Goal: Contribute content: Add original content to the website for others to see

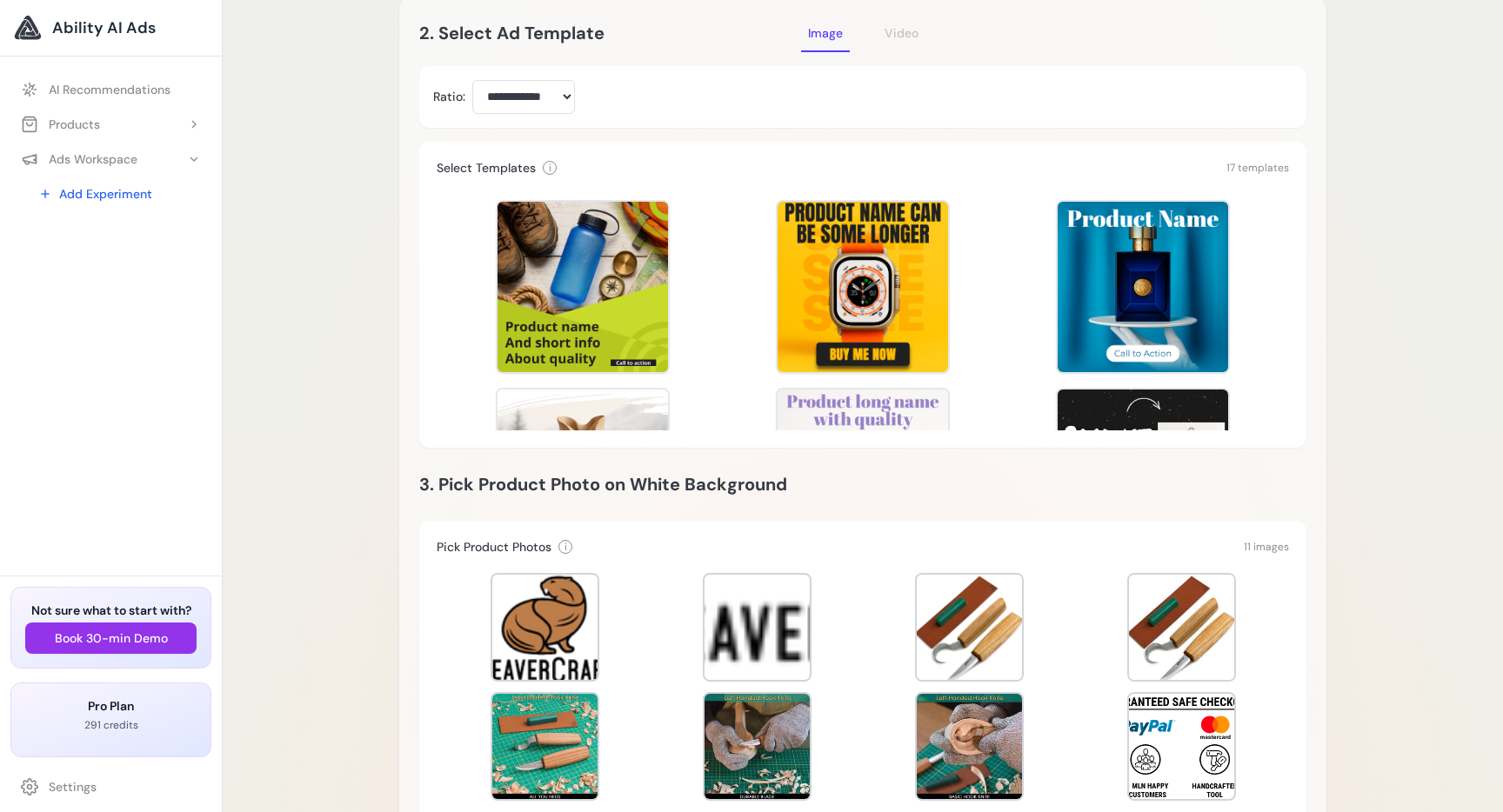
scroll to position [369, 0]
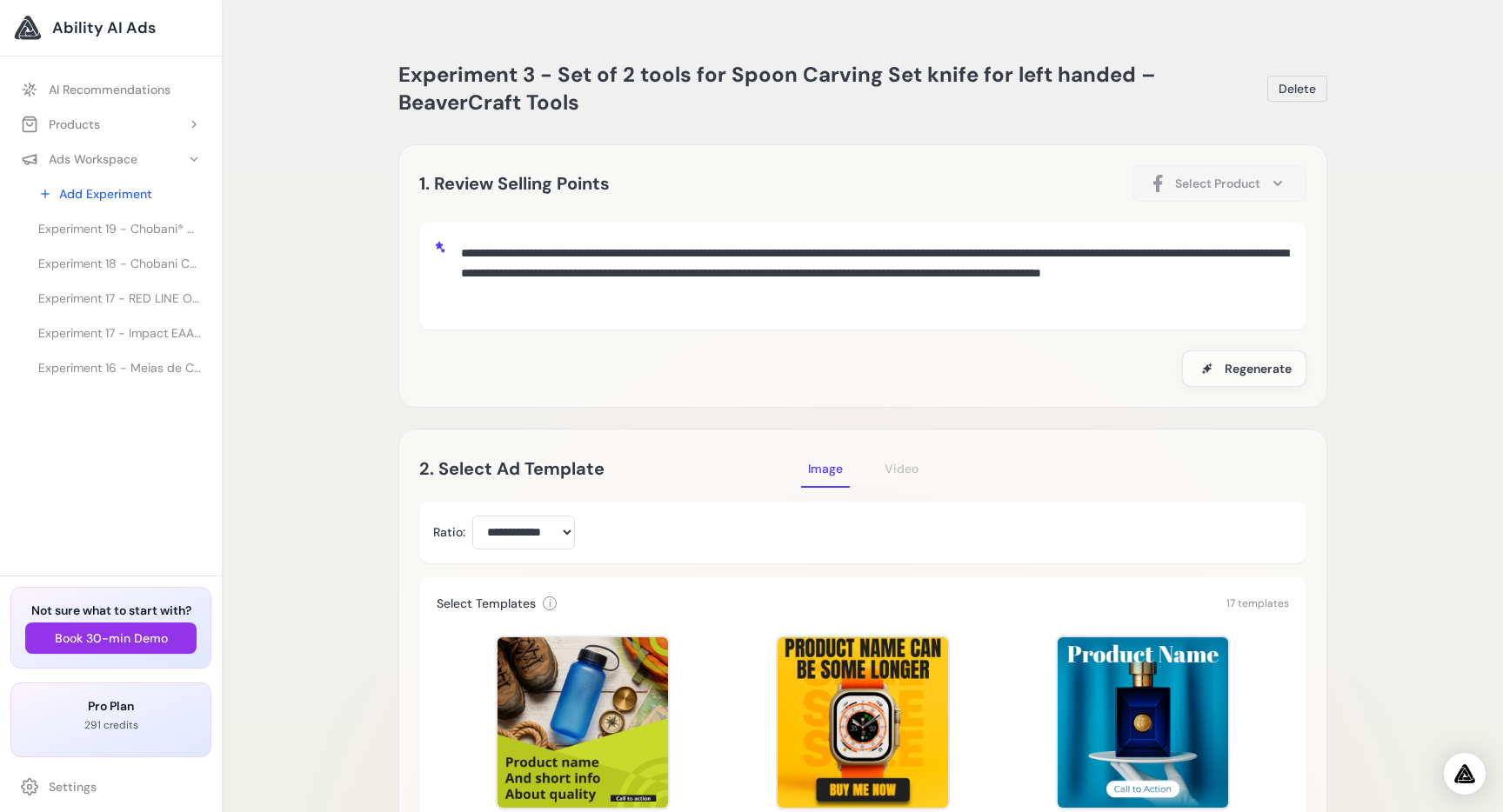
scroll to position [0, 0]
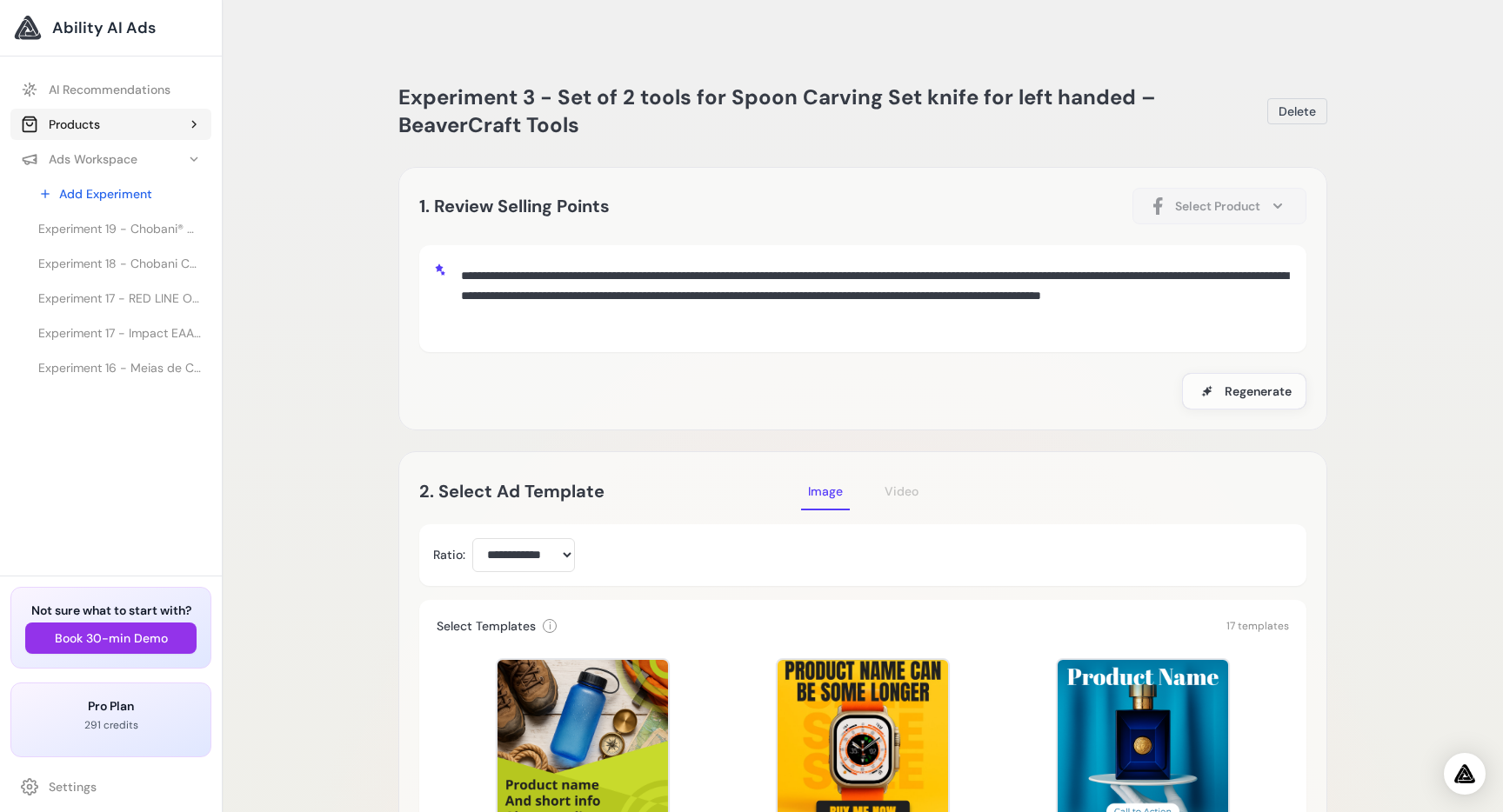
click at [74, 116] on div "Products" at bounding box center [61, 124] width 79 height 18
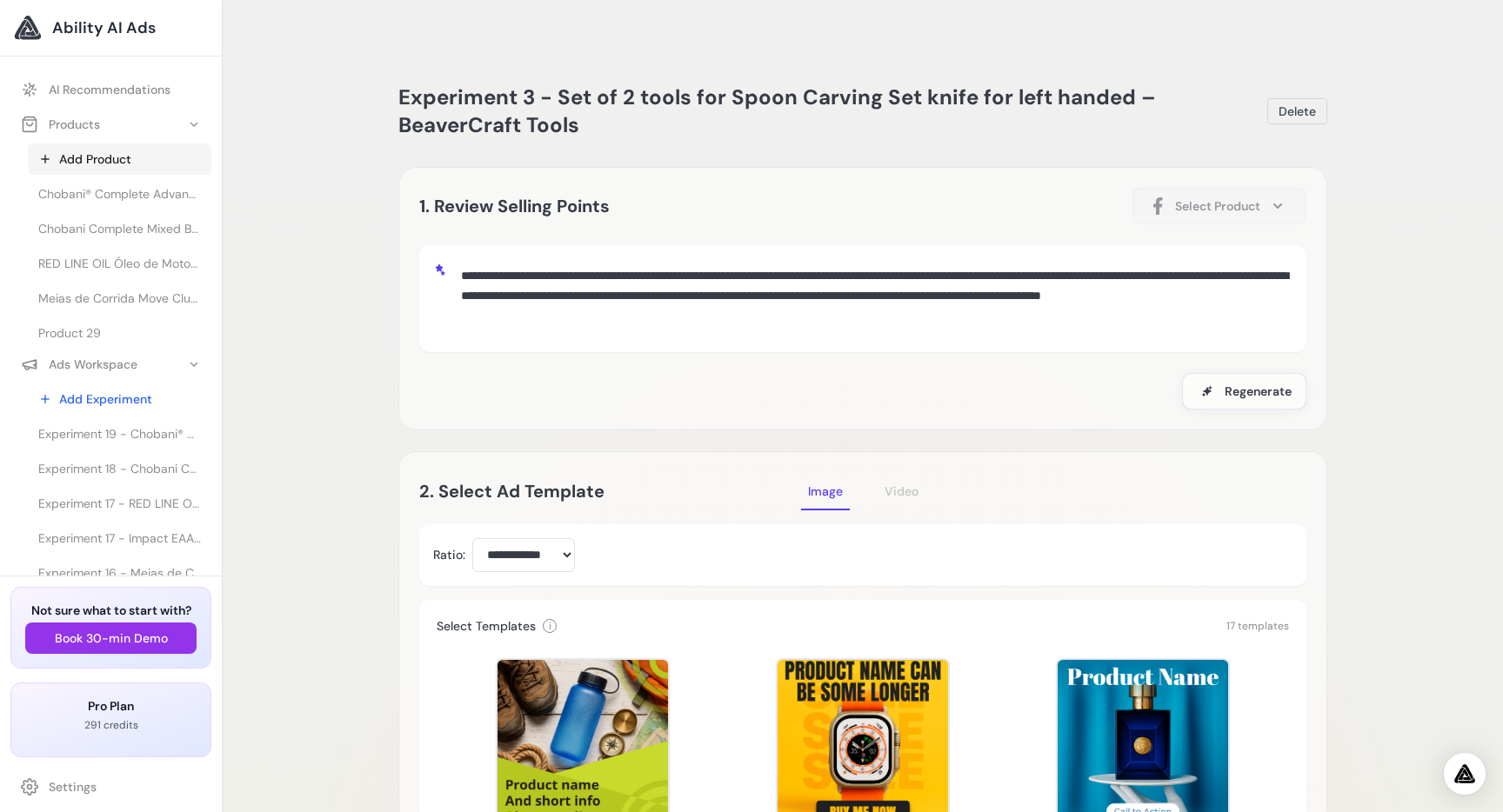
click at [86, 146] on link "Add Product" at bounding box center [120, 160] width 183 height 32
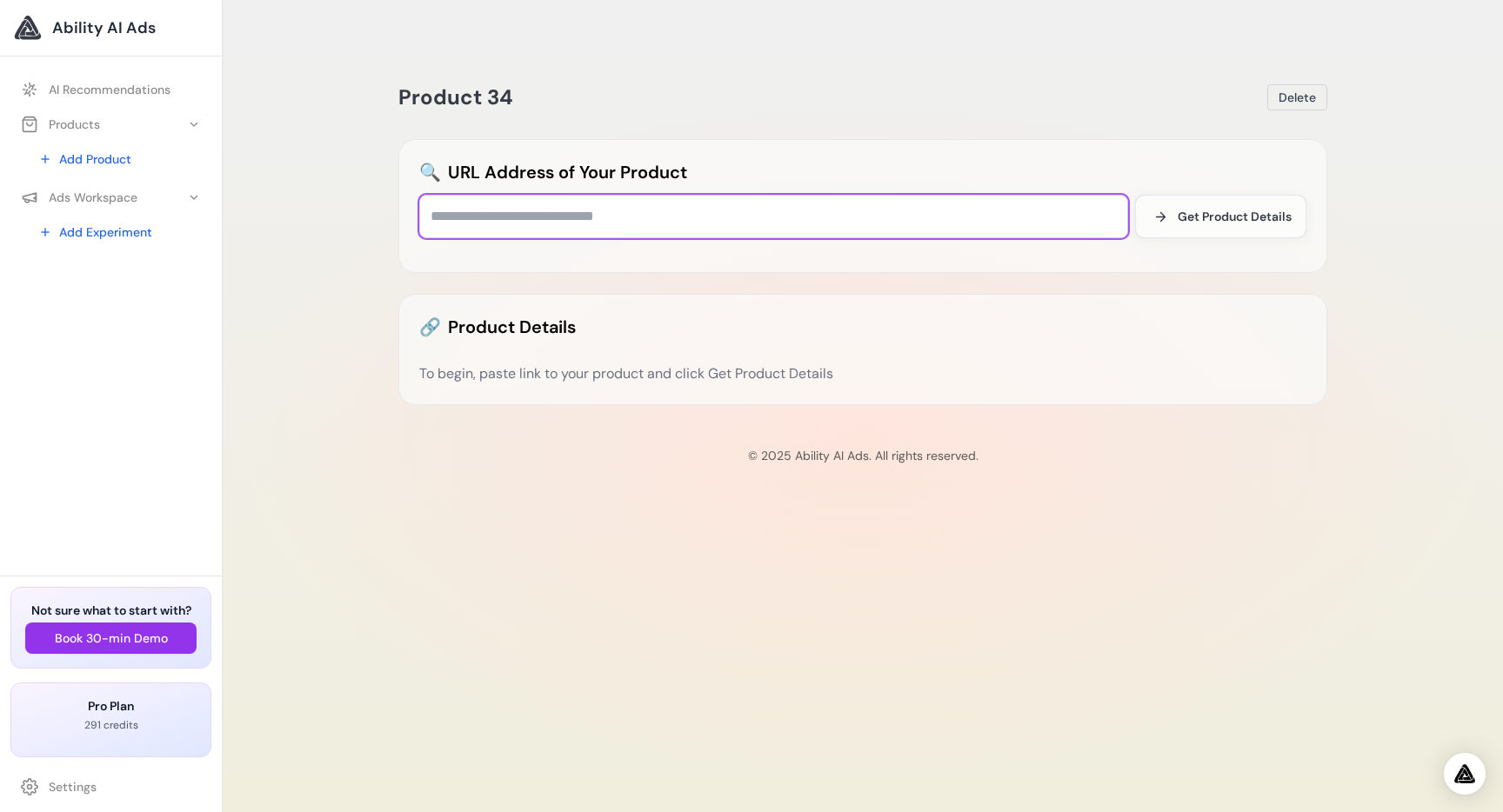
click at [522, 195] on input "text" at bounding box center [774, 216] width 709 height 43
paste input "**********"
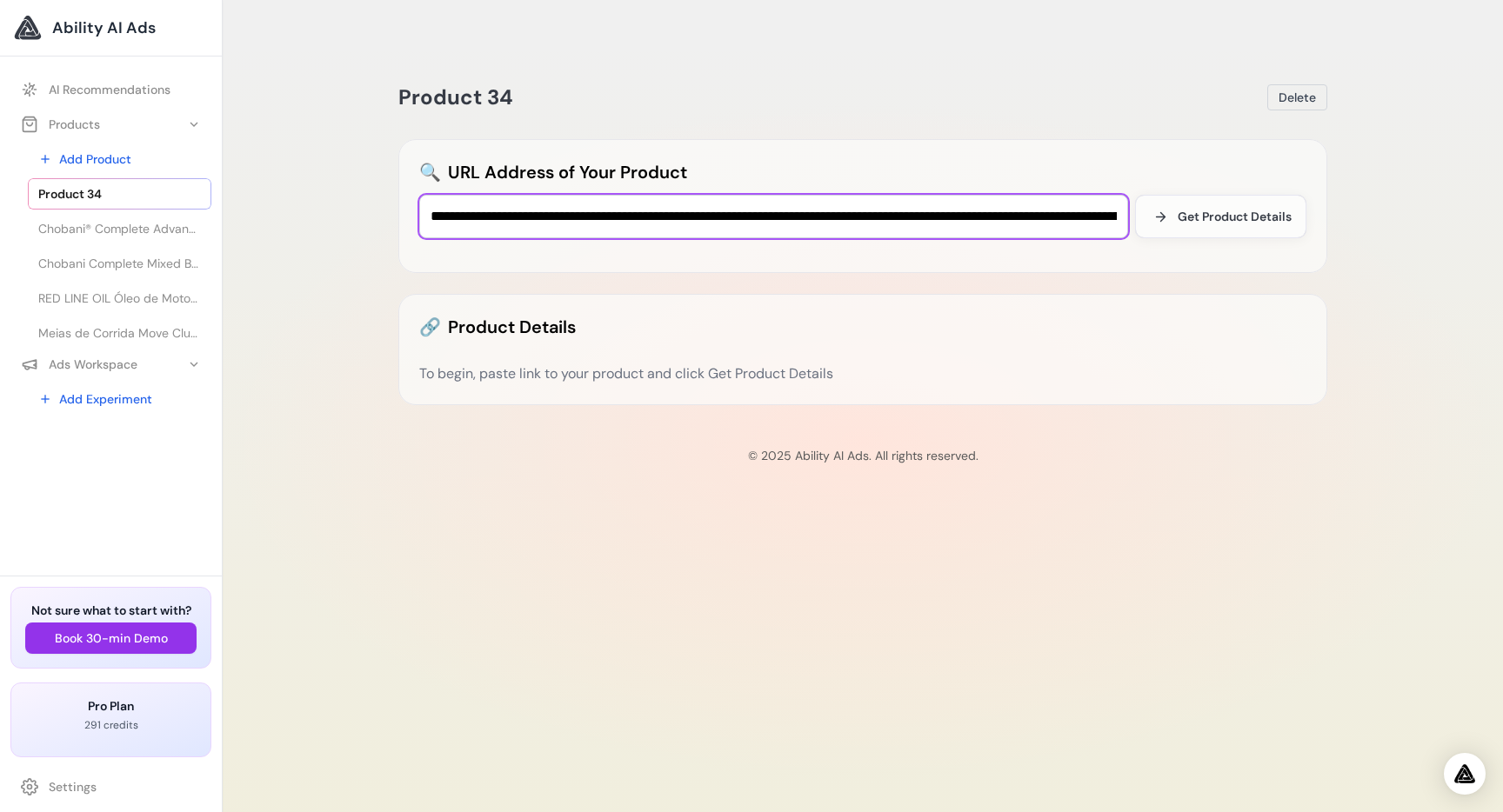
scroll to position [0, 5044]
type input "**********"
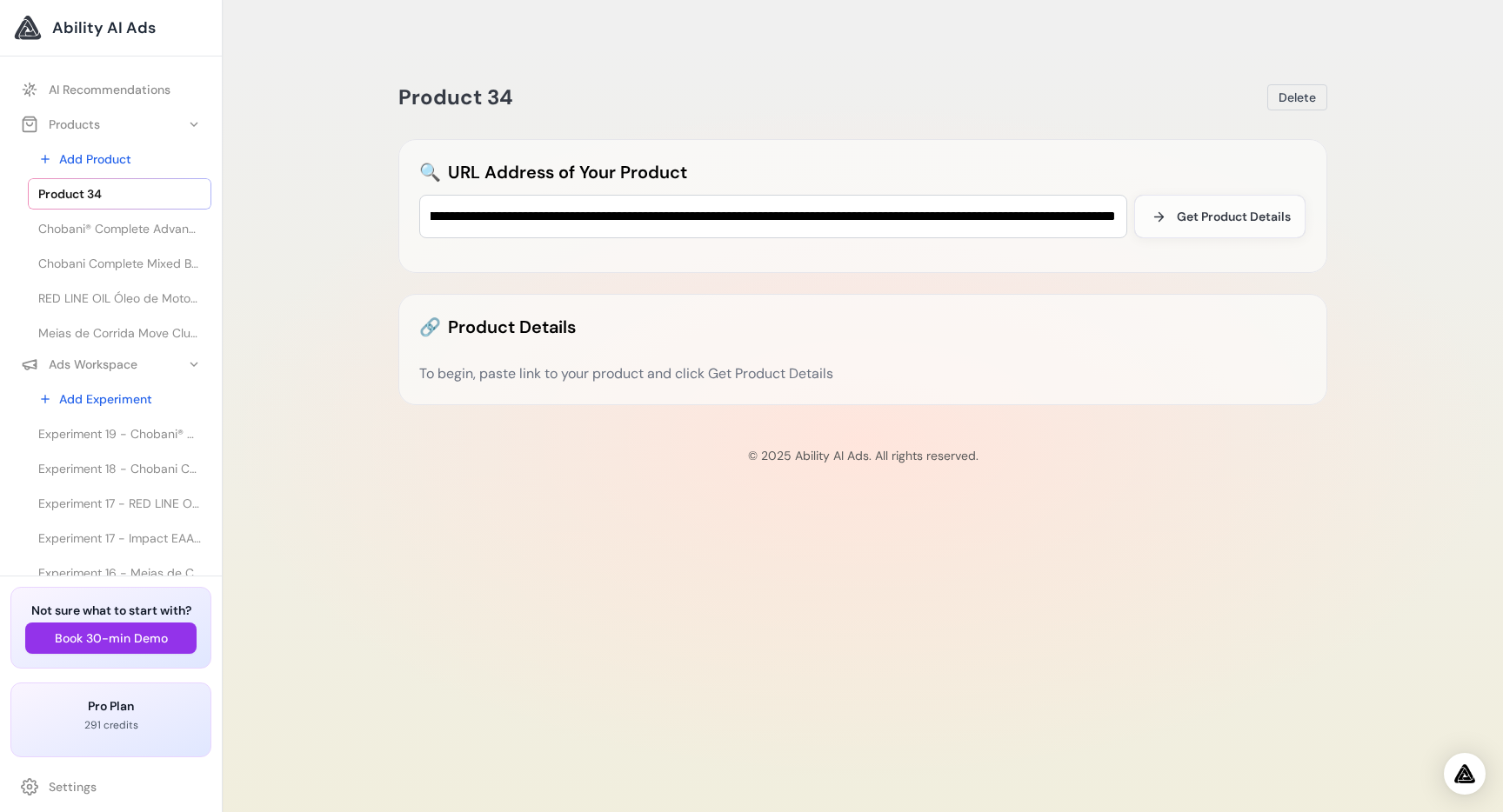
scroll to position [0, 0]
click at [1269, 160] on div "**********" at bounding box center [863, 198] width 887 height 78
click at [1262, 195] on button "Get Product Details" at bounding box center [1220, 216] width 171 height 43
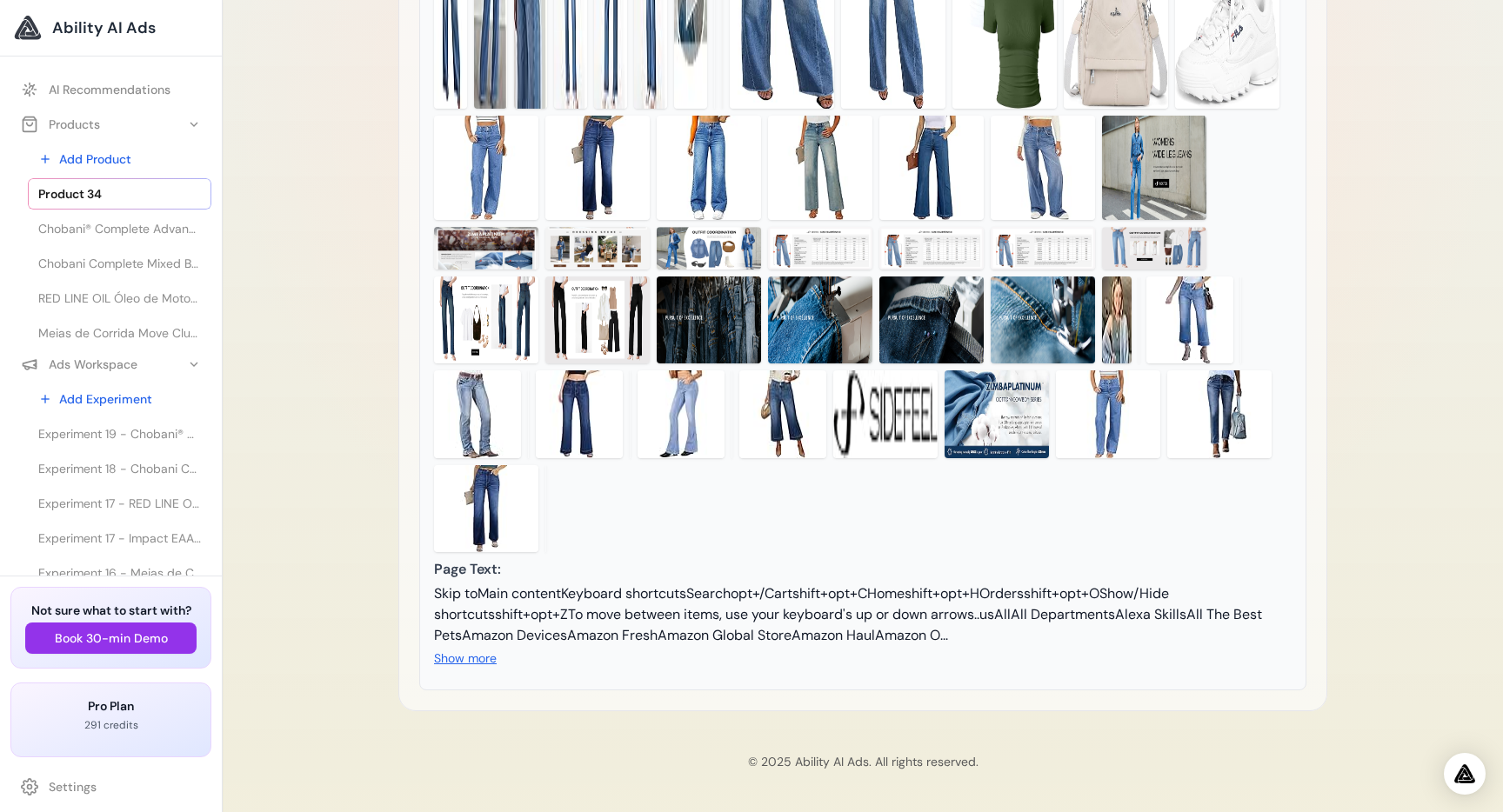
scroll to position [745, 0]
click at [460, 667] on button "Show more" at bounding box center [465, 659] width 63 height 18
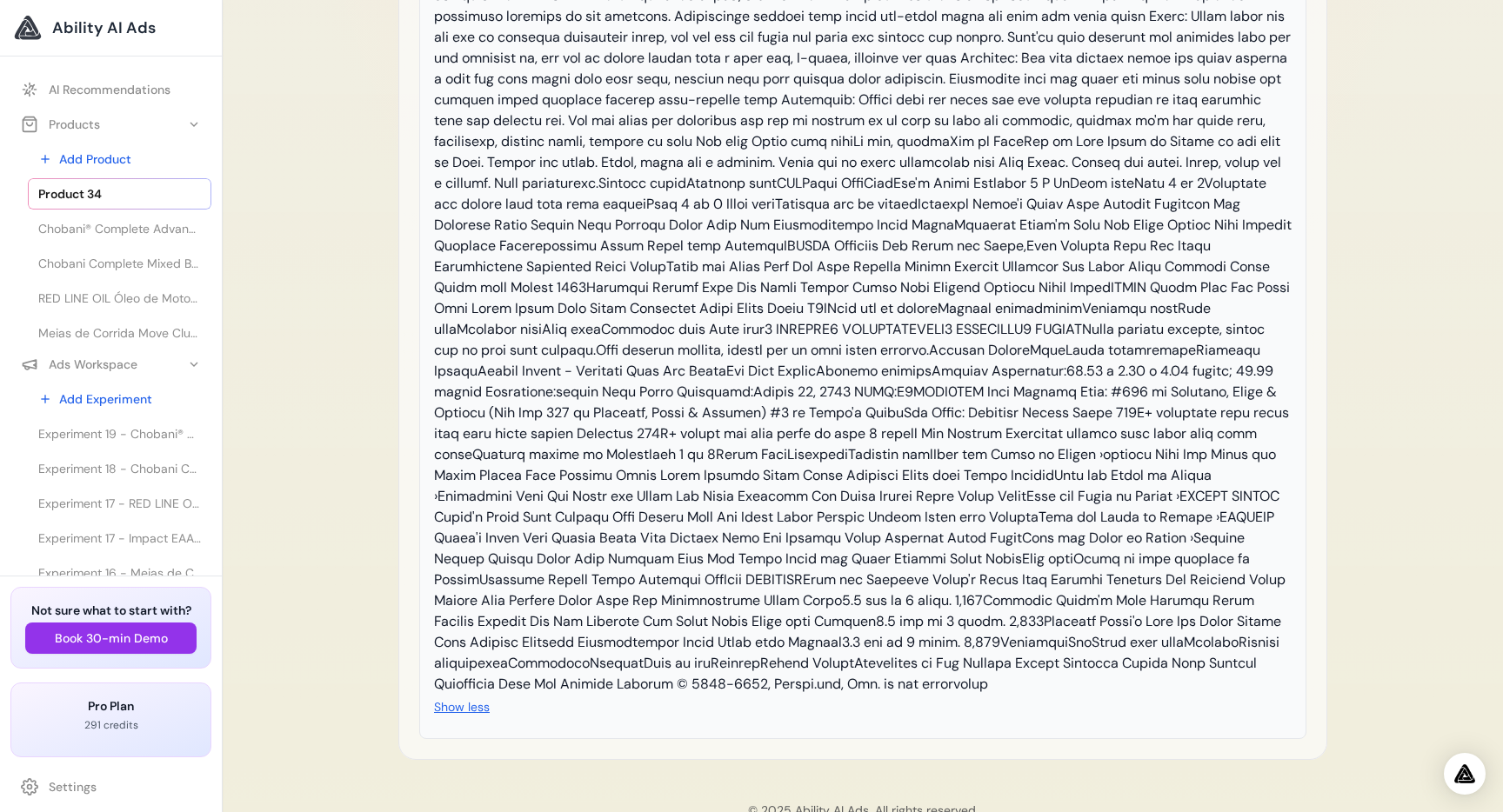
scroll to position [2377, 0]
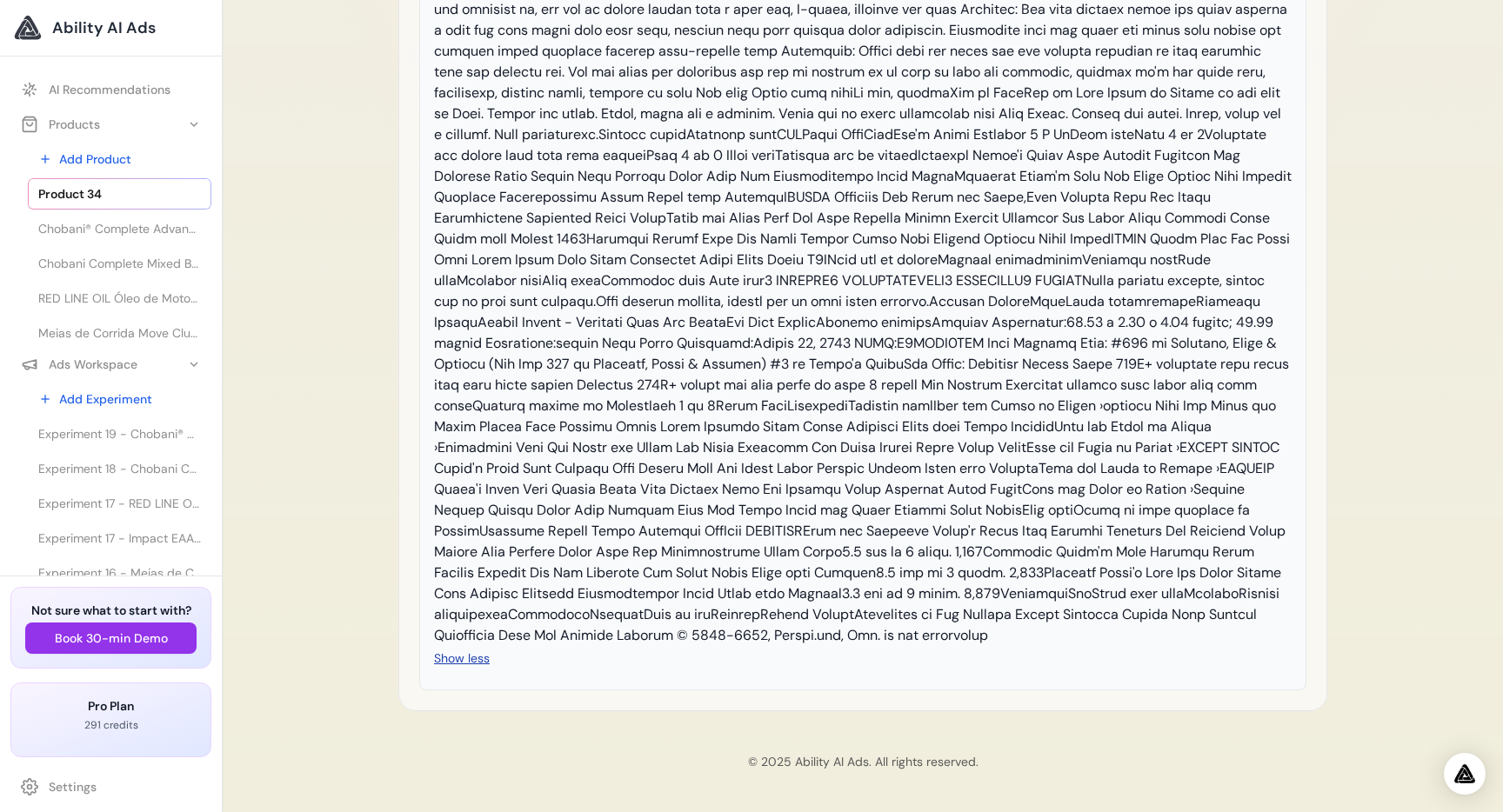
click at [463, 658] on button "Show less" at bounding box center [461, 659] width 56 height 18
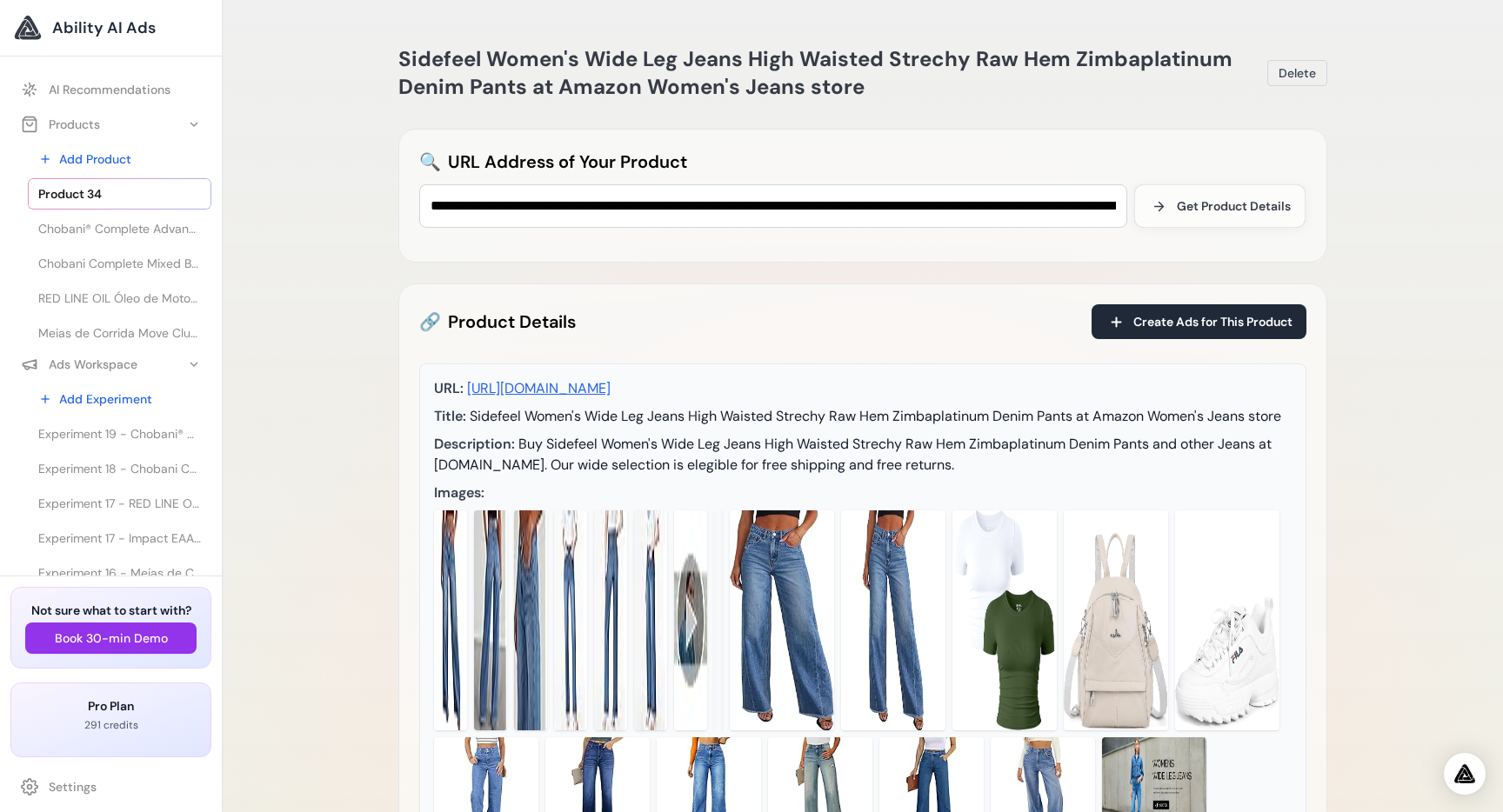
scroll to position [0, 0]
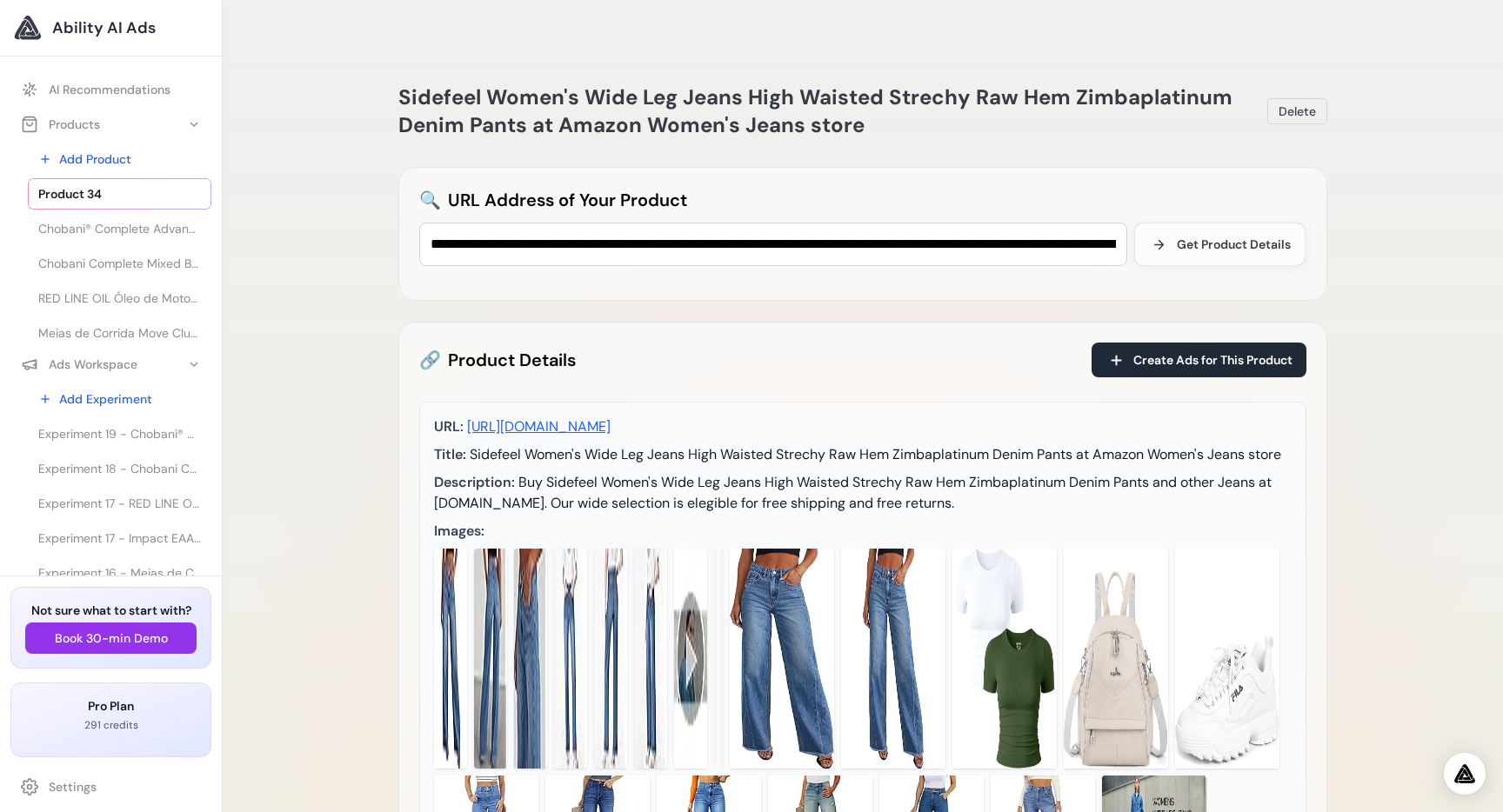
click at [1421, 166] on div "Sidefeel Women's Wide Leg Jeans High Waisted Strechy Raw Hem Zimbaplatinum Deni…" at bounding box center [863, 753] width 1281 height 1437
click at [327, 644] on div "Sidefeel Women's Wide Leg Jeans High Waisted Strechy Raw Hem Zimbaplatinum Deni…" at bounding box center [863, 753] width 1281 height 1437
click at [1164, 351] on span "Create Ads for This Product" at bounding box center [1213, 360] width 159 height 18
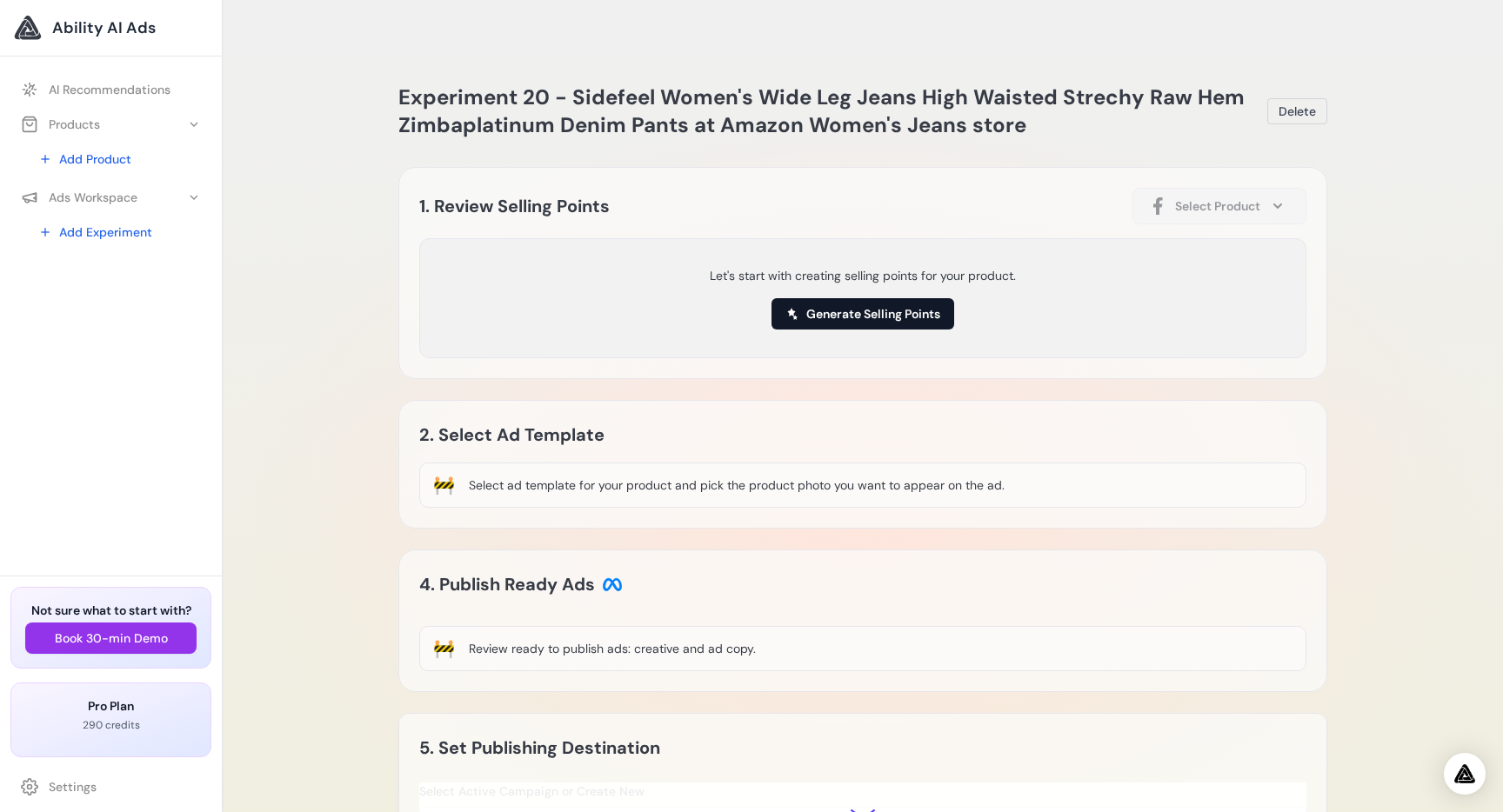
click at [876, 298] on button "Generate Selling Points" at bounding box center [863, 314] width 183 height 32
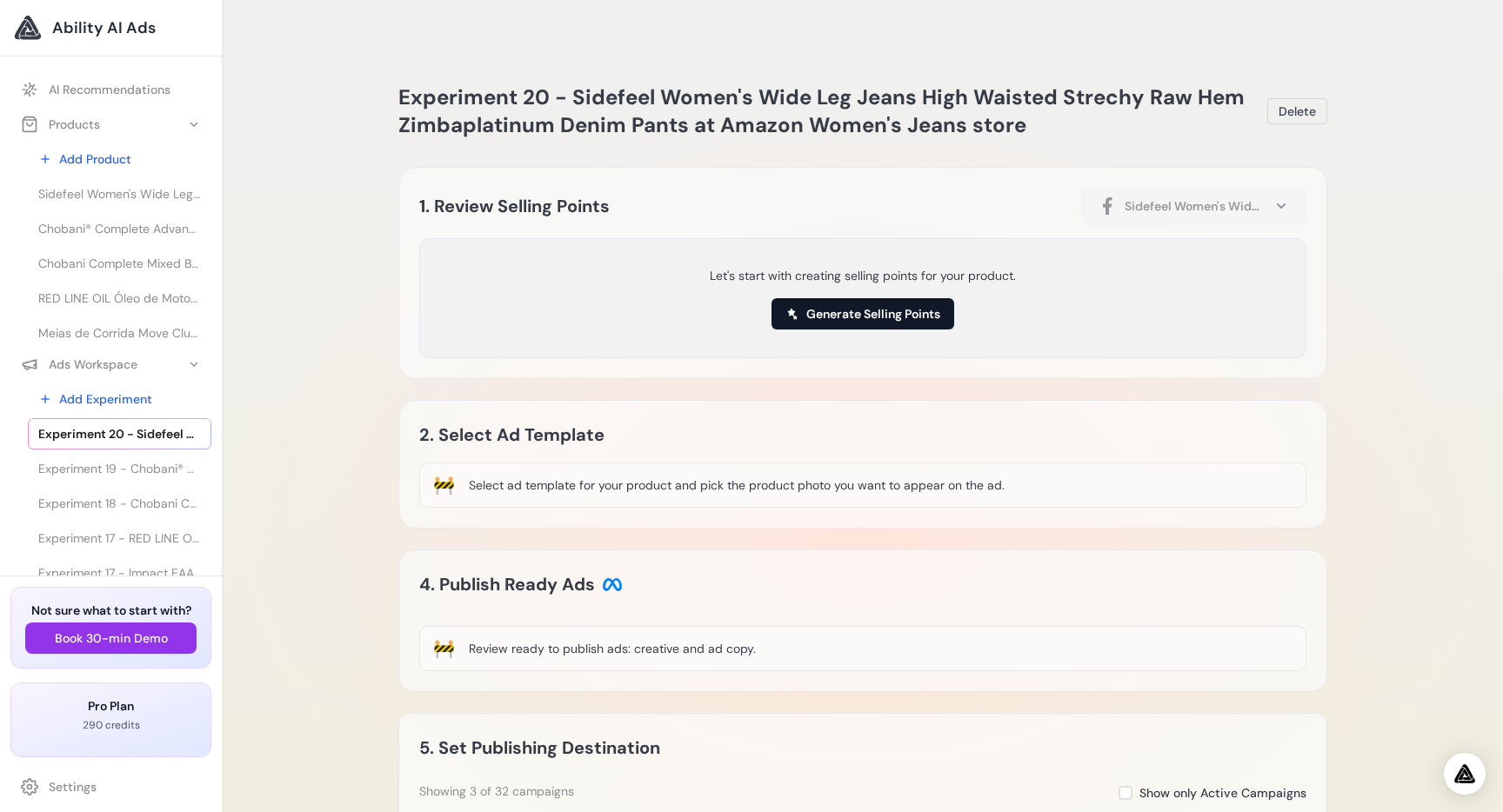
click at [850, 298] on button "Generate Selling Points" at bounding box center [863, 314] width 183 height 32
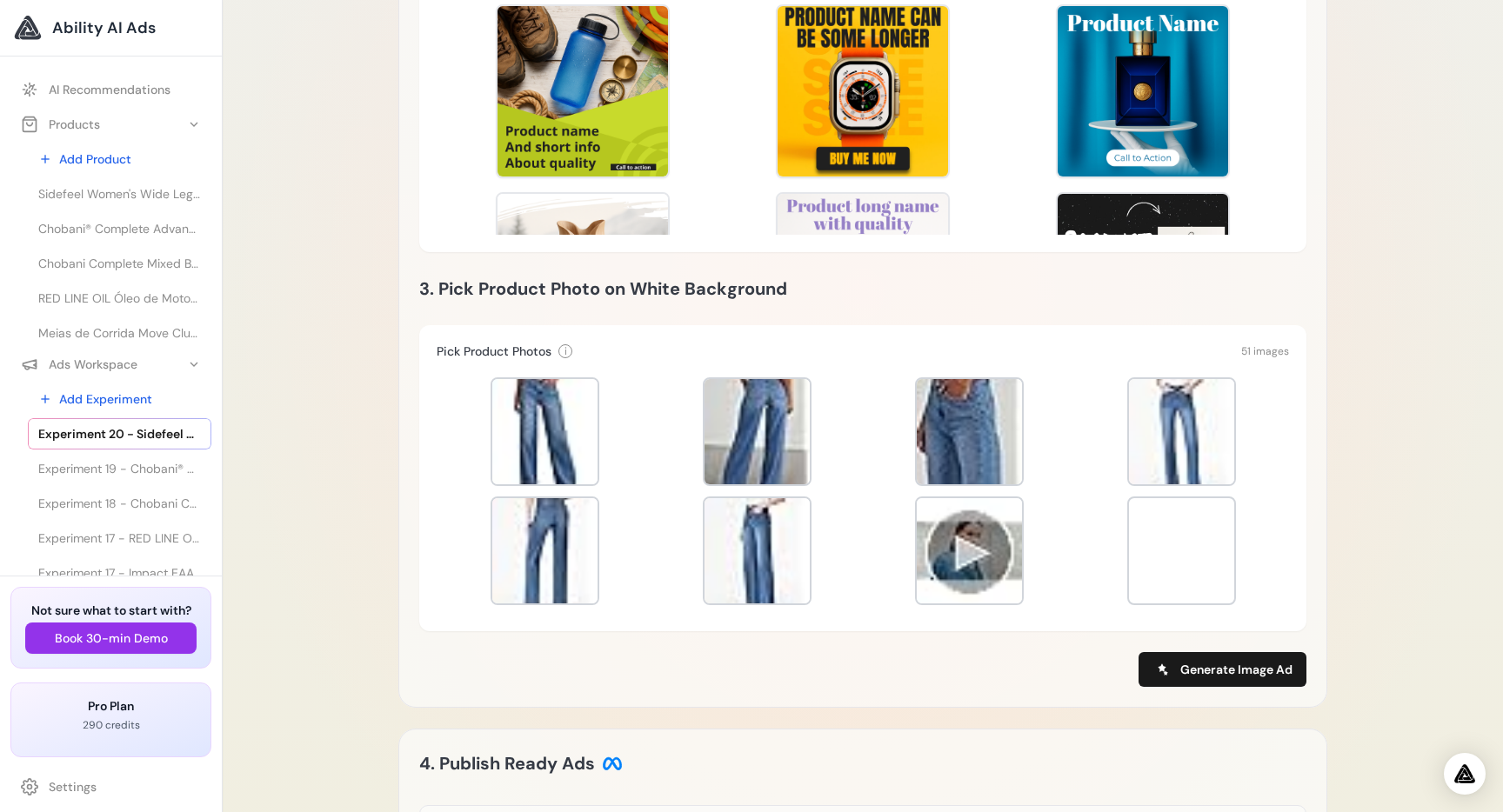
scroll to position [681, 0]
